Goal: Information Seeking & Learning: Compare options

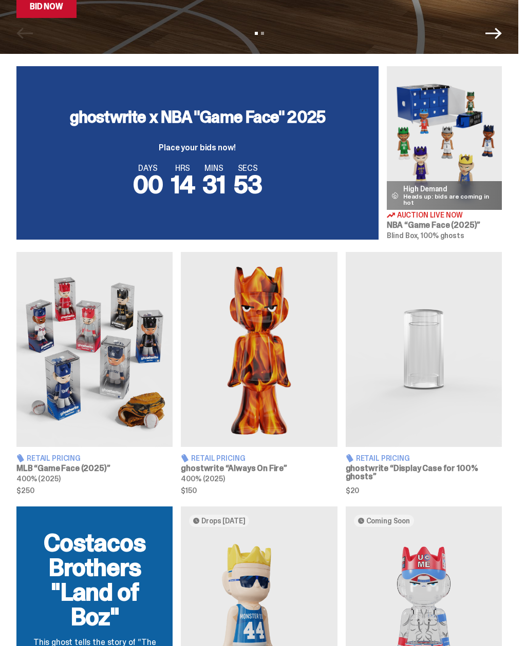
scroll to position [316, 0]
click at [36, 460] on span "Retail Pricing" at bounding box center [54, 458] width 54 height 7
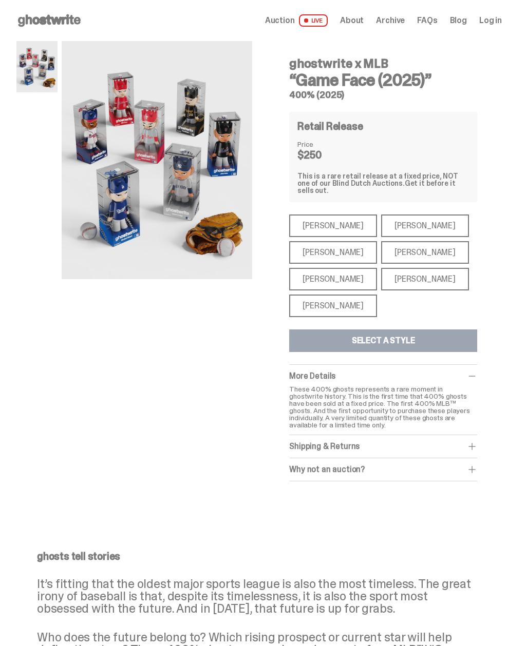
click at [342, 298] on div "[PERSON_NAME]" at bounding box center [333, 306] width 88 height 23
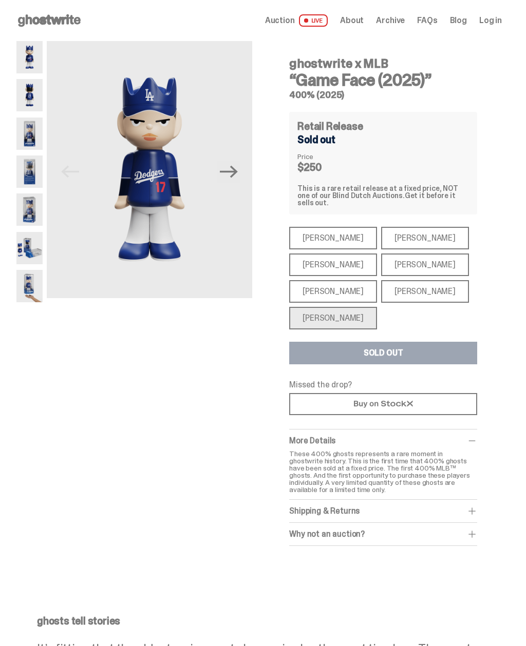
click at [405, 286] on div "[PERSON_NAME]" at bounding box center [425, 291] width 88 height 23
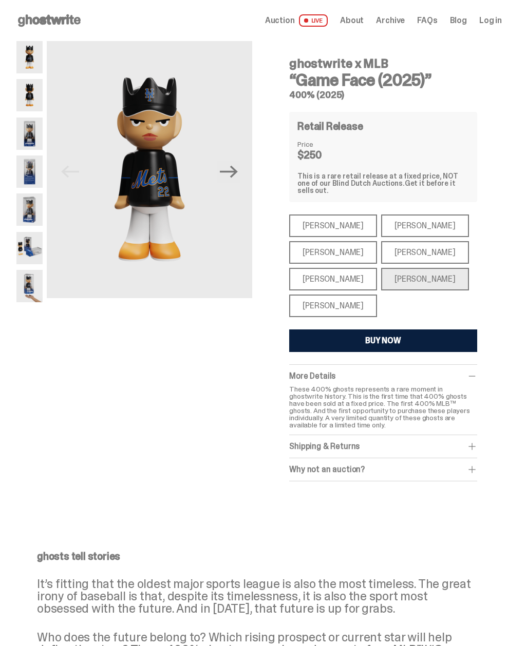
click at [327, 269] on div "[PERSON_NAME]" at bounding box center [333, 279] width 88 height 23
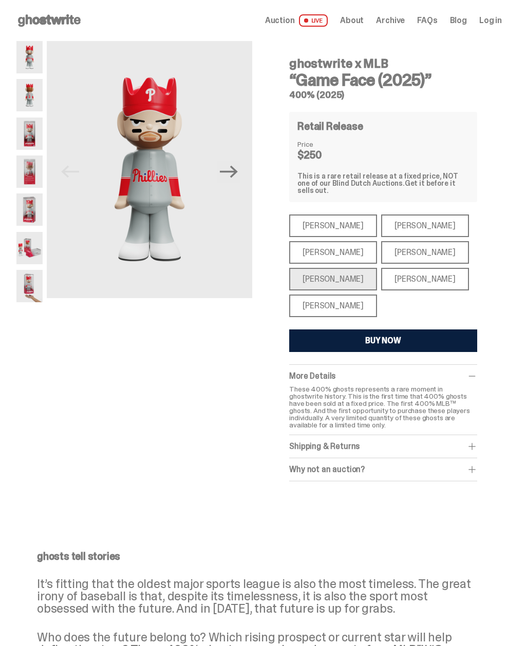
click at [334, 244] on div "[PERSON_NAME]" at bounding box center [333, 252] width 88 height 23
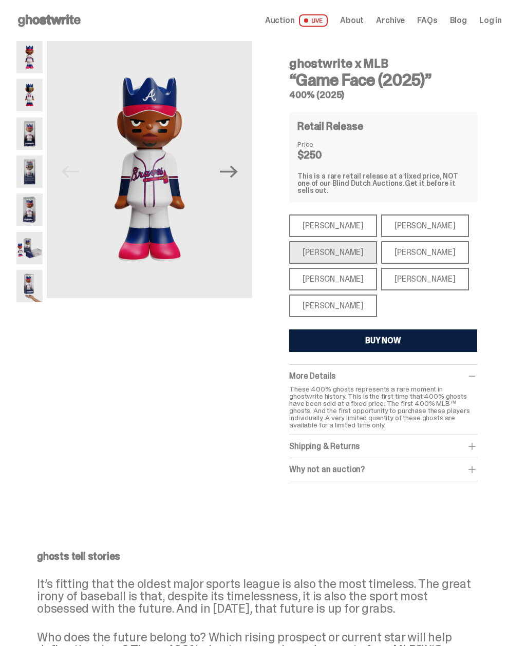
click at [417, 246] on div "[PERSON_NAME]" at bounding box center [425, 252] width 88 height 23
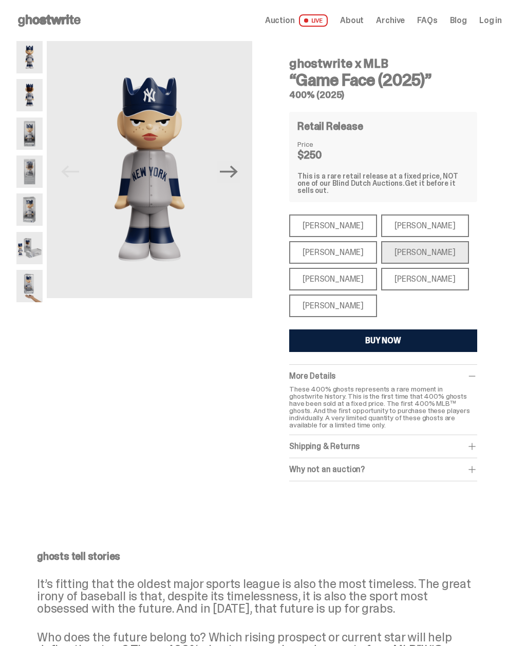
click at [390, 218] on div "[PERSON_NAME]" at bounding box center [425, 226] width 88 height 23
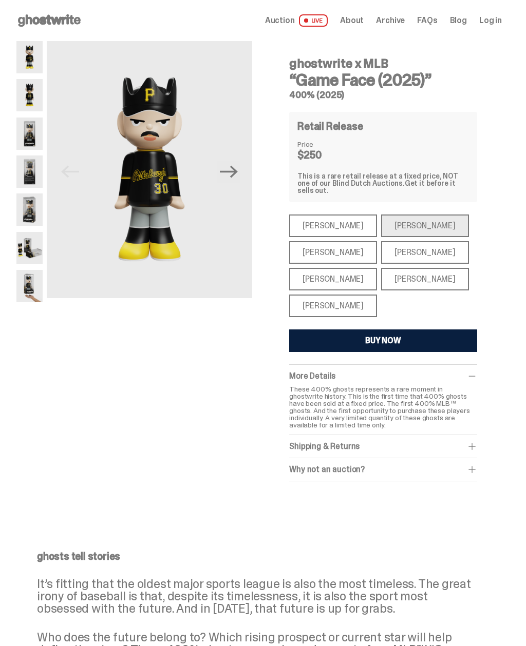
click at [327, 218] on div "[PERSON_NAME]" at bounding box center [333, 226] width 88 height 23
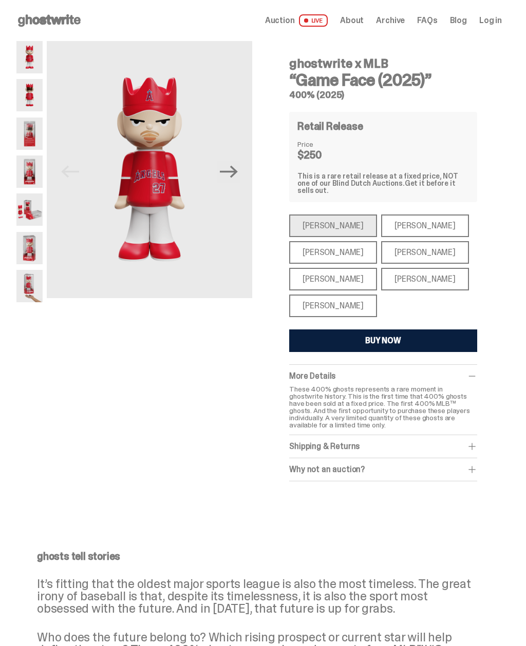
click at [401, 215] on div "[PERSON_NAME]" at bounding box center [425, 226] width 88 height 23
